Goal: Share content: Share content

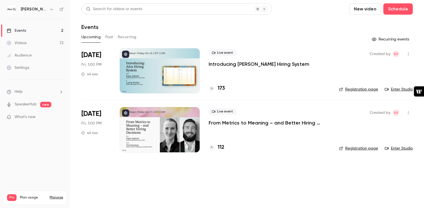
click at [252, 64] on p "Introducing [PERSON_NAME] Hiring System" at bounding box center [259, 64] width 101 height 7
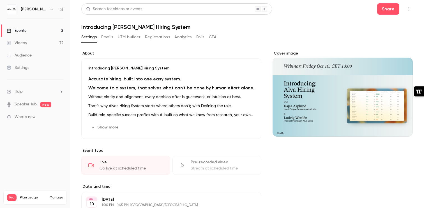
click at [408, 11] on icon "button" at bounding box center [408, 9] width 4 height 4
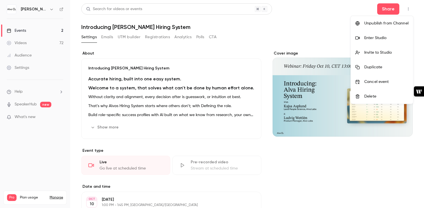
click at [331, 14] on div at bounding box center [212, 104] width 424 height 208
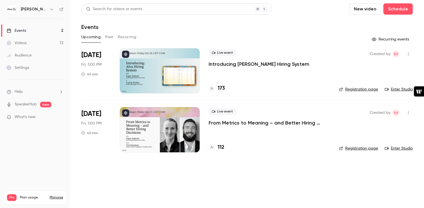
click at [408, 54] on icon "button" at bounding box center [408, 54] width 4 height 4
click at [383, 70] on div "Share" at bounding box center [387, 68] width 43 height 6
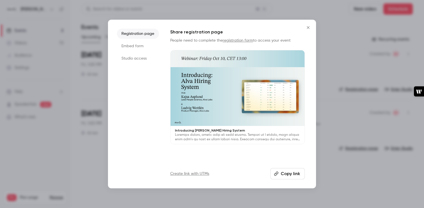
click at [288, 173] on button "Copy link" at bounding box center [288, 173] width 35 height 11
click at [309, 26] on icon "Close" at bounding box center [308, 27] width 3 height 3
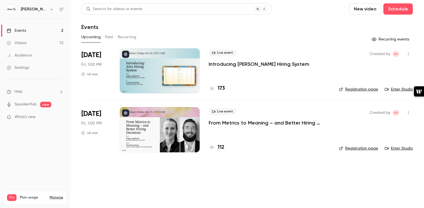
click at [410, 114] on icon "button" at bounding box center [408, 113] width 4 height 4
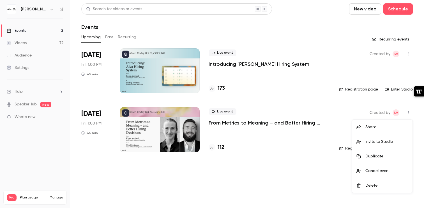
click at [394, 128] on div "Share" at bounding box center [387, 127] width 43 height 6
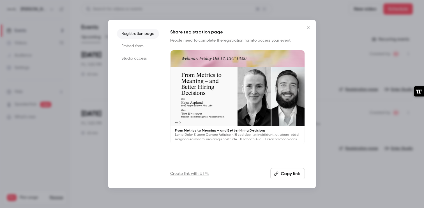
click at [279, 174] on button "Copy link" at bounding box center [288, 173] width 35 height 11
click at [132, 45] on li "Embed form" at bounding box center [138, 46] width 42 height 10
